Goal: Task Accomplishment & Management: Complete application form

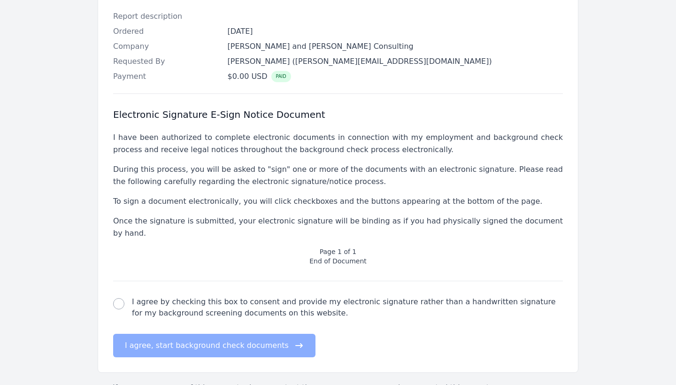
scroll to position [263, 0]
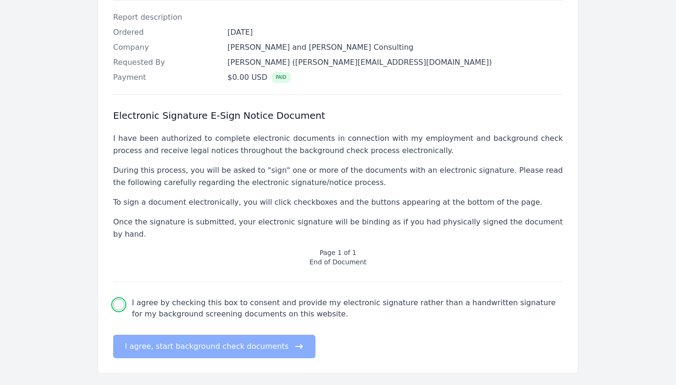
click at [122, 299] on input "I agree by checking this box to consent and provide my electronic signature rat…" at bounding box center [118, 304] width 11 height 11
checkbox input "true"
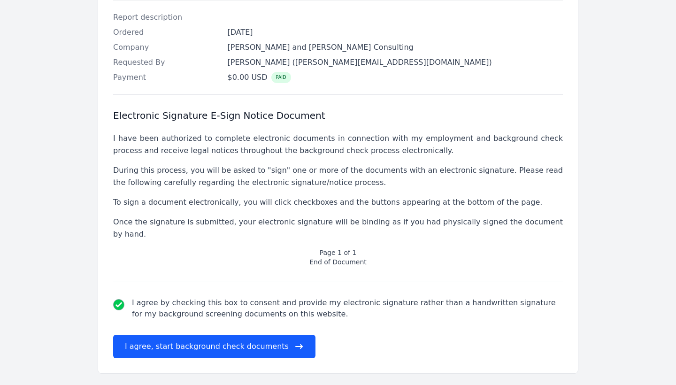
click at [144, 335] on button "I agree, start background check documents" at bounding box center [214, 346] width 202 height 23
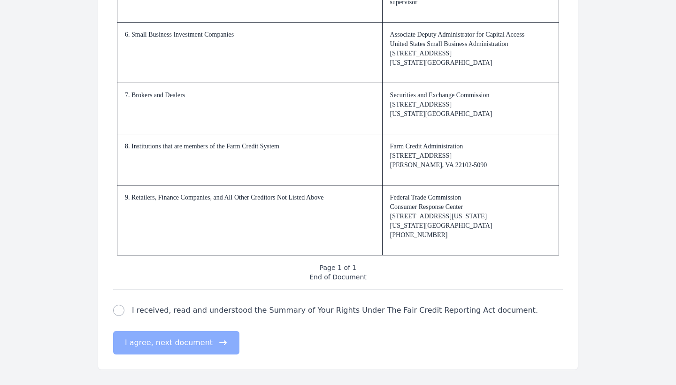
scroll to position [1396, 0]
click at [122, 309] on input "I received, read and understood the Summary of Your Rights Under The Fair Credi…" at bounding box center [118, 310] width 11 height 11
checkbox input "true"
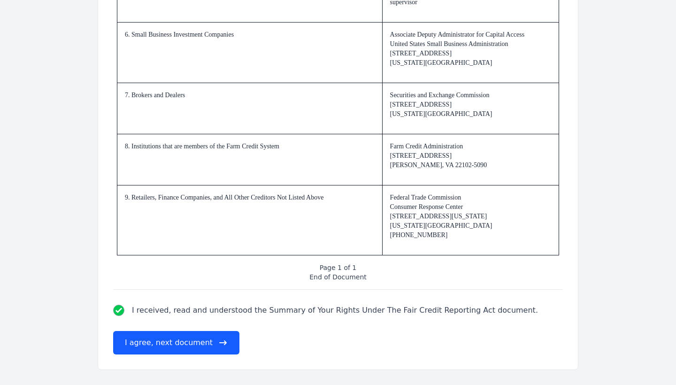
click at [135, 339] on button "I agree, next document" at bounding box center [176, 342] width 126 height 23
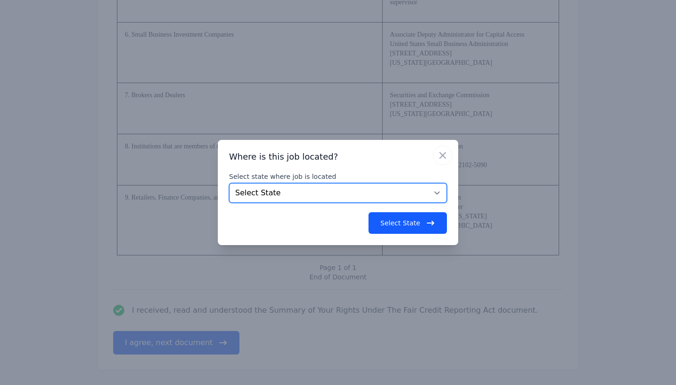
select select "DC"
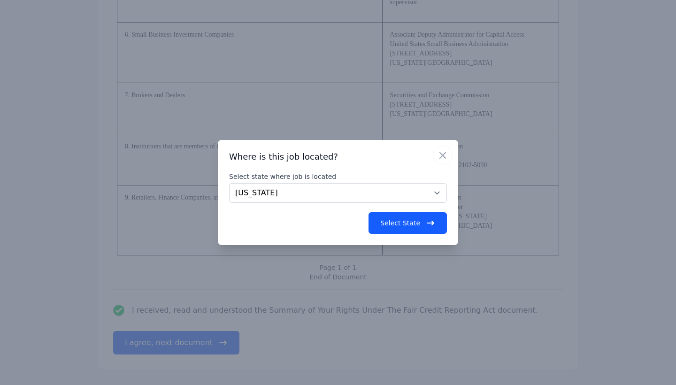
click at [386, 222] on button "Select State" at bounding box center [408, 223] width 78 height 22
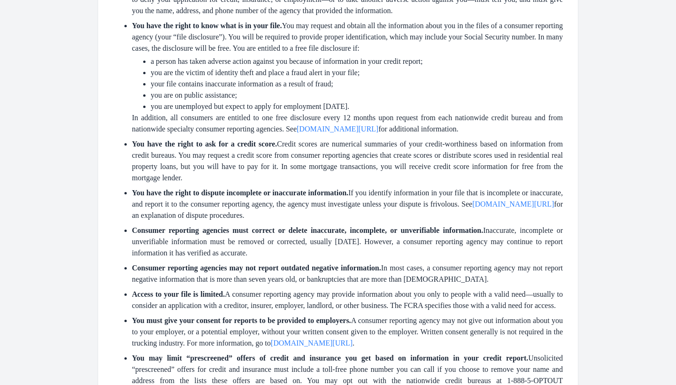
scroll to position [12, 0]
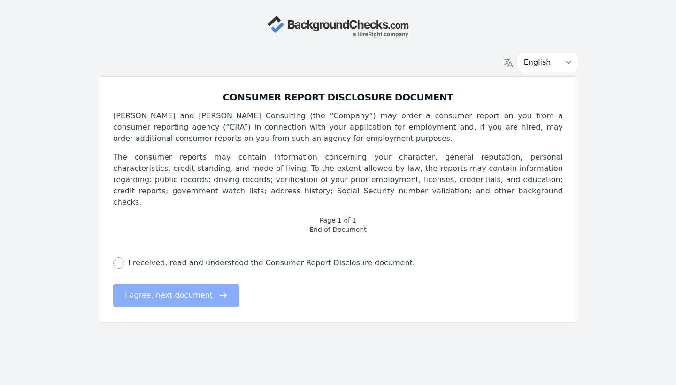
click at [117, 250] on div "consumer report disclosure check I received, read and understood the Consumer R…" at bounding box center [338, 274] width 450 height 65
click at [116, 250] on div "consumer report disclosure check I received, read and understood the Consumer R…" at bounding box center [338, 274] width 450 height 65
